Goal: Obtain resource: Download file/media

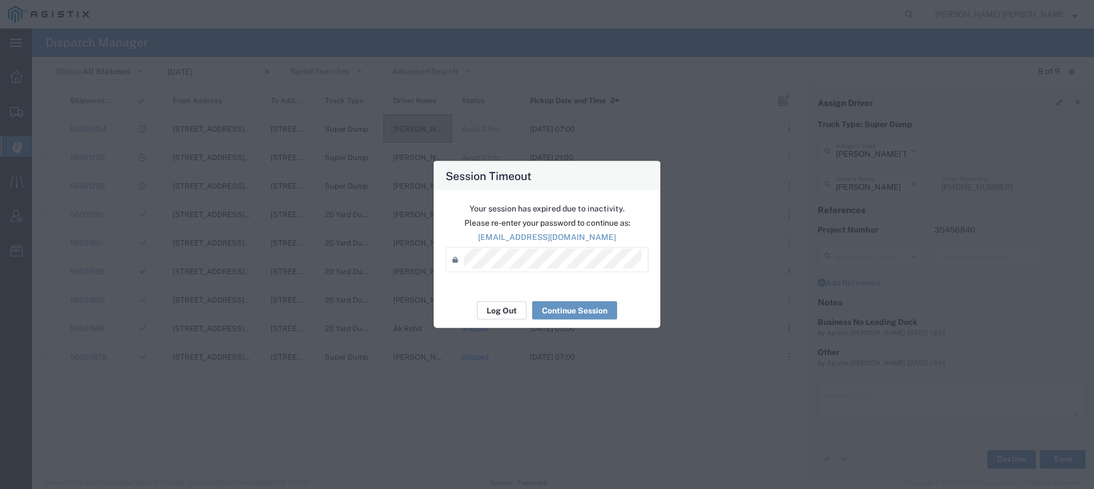
click at [502, 309] on button "Log Out" at bounding box center [502, 311] width 50 height 18
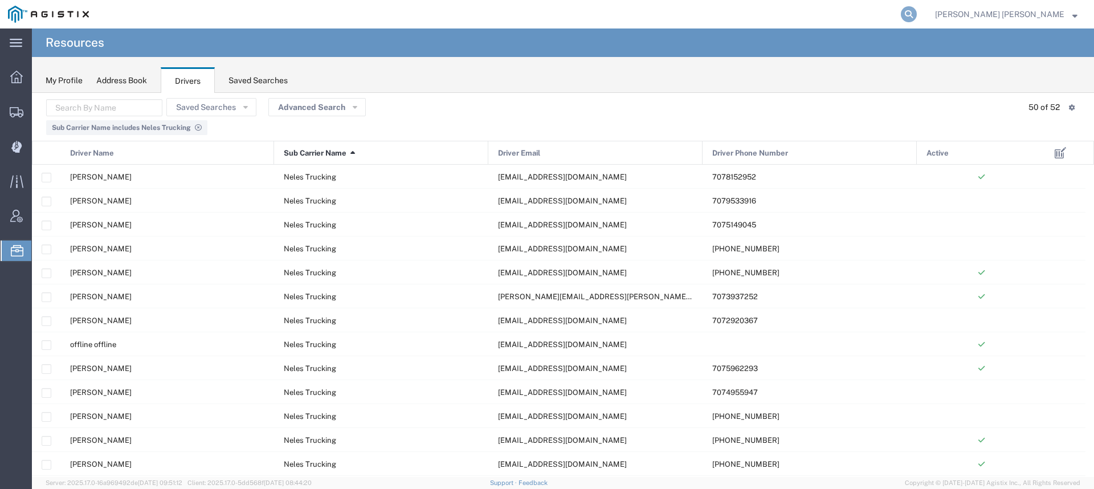
click at [917, 15] on icon at bounding box center [909, 14] width 16 height 16
click at [881, 18] on input "search" at bounding box center [728, 14] width 347 height 27
paste input "56246582"
type input "56246582"
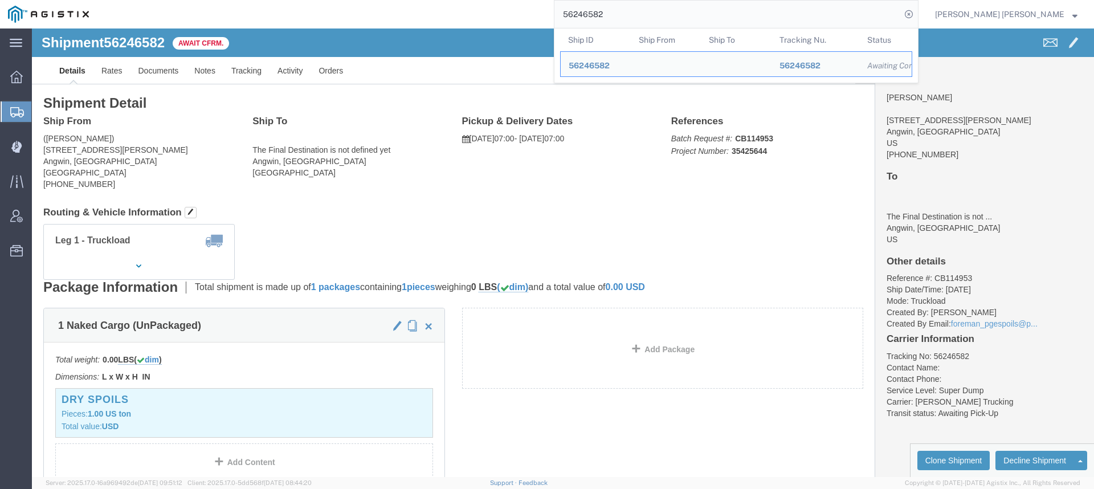
drag, startPoint x: 679, startPoint y: 10, endPoint x: 596, endPoint y: 9, distance: 83.2
click at [596, 9] on div "56246582 Ship ID Ship From Ship To Tracking Nu. Status Ship ID 56246582 Ship Fr…" at bounding box center [508, 14] width 822 height 29
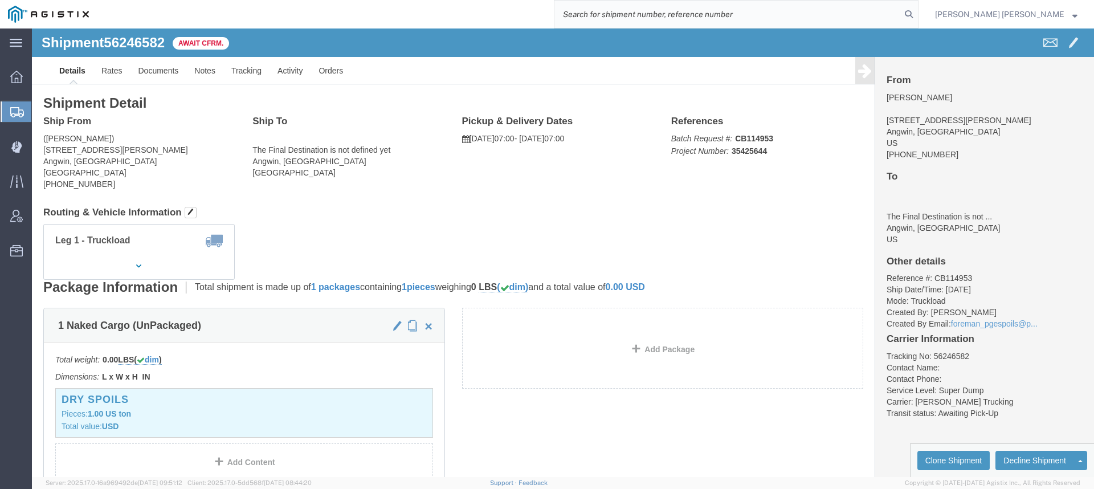
paste input "56322361"
type input "56322361"
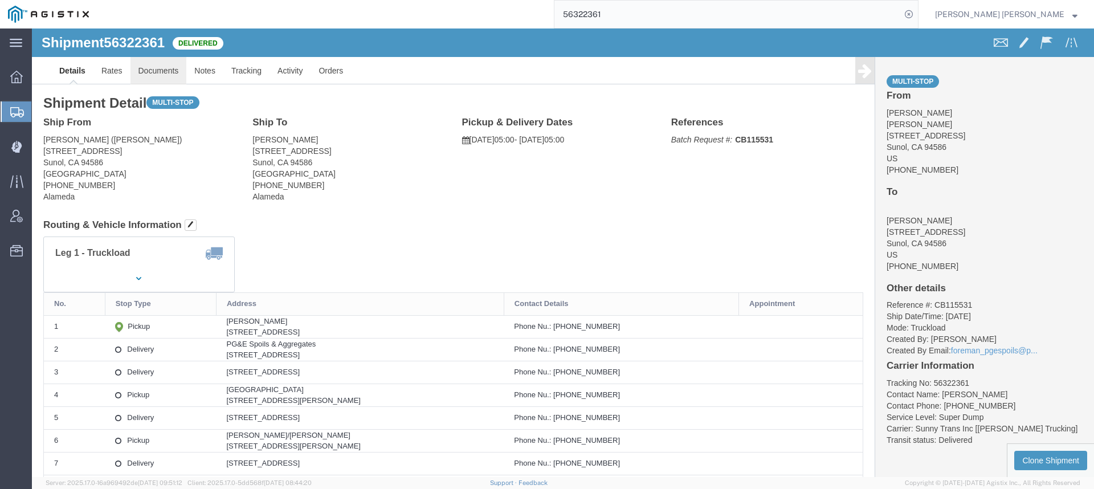
click link "Documents"
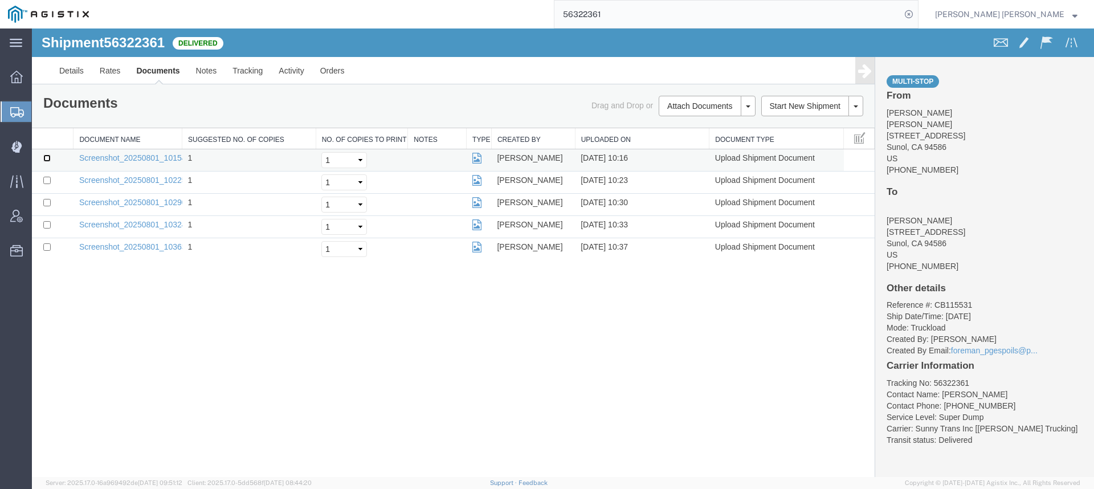
click at [44, 158] on input "checkbox" at bounding box center [46, 157] width 7 height 7
checkbox input "true"
click at [44, 177] on input "checkbox" at bounding box center [46, 180] width 7 height 7
checkbox input "true"
click at [46, 199] on input "checkbox" at bounding box center [46, 202] width 7 height 7
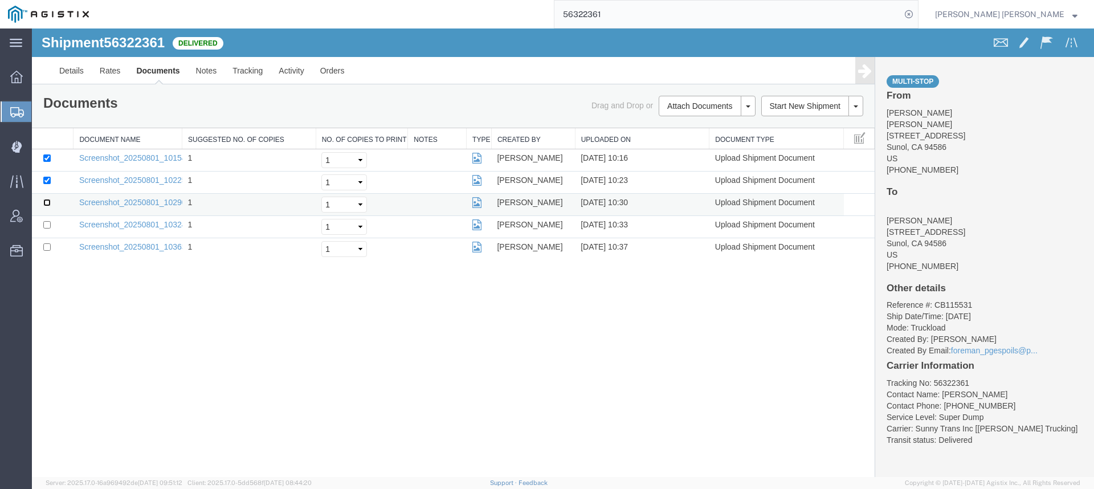
checkbox input "true"
click at [46, 222] on input "checkbox" at bounding box center [46, 224] width 7 height 7
checkbox input "true"
click at [44, 248] on input "checkbox" at bounding box center [46, 246] width 7 height 7
checkbox input "true"
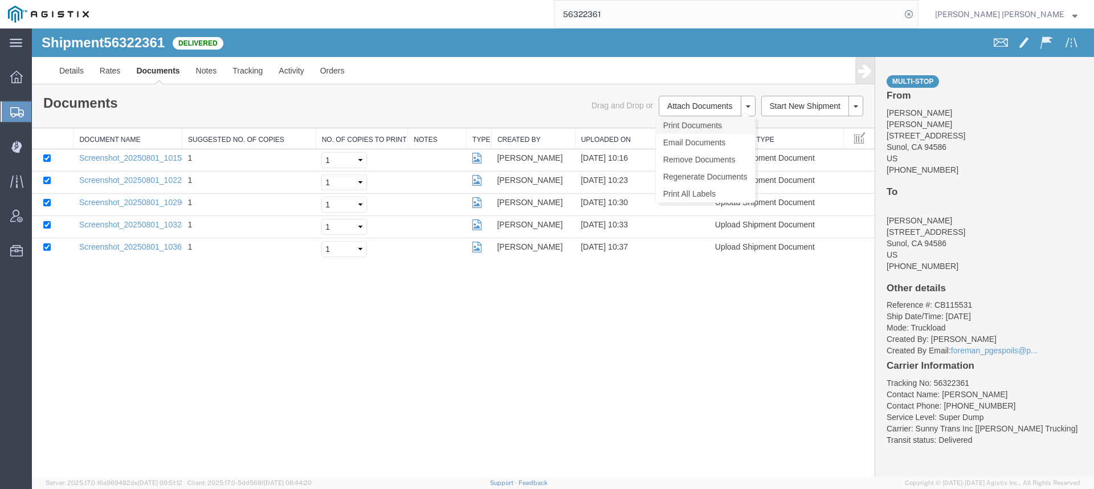
click at [674, 120] on link "Print Documents" at bounding box center [705, 125] width 99 height 17
